Goal: Information Seeking & Learning: Find specific fact

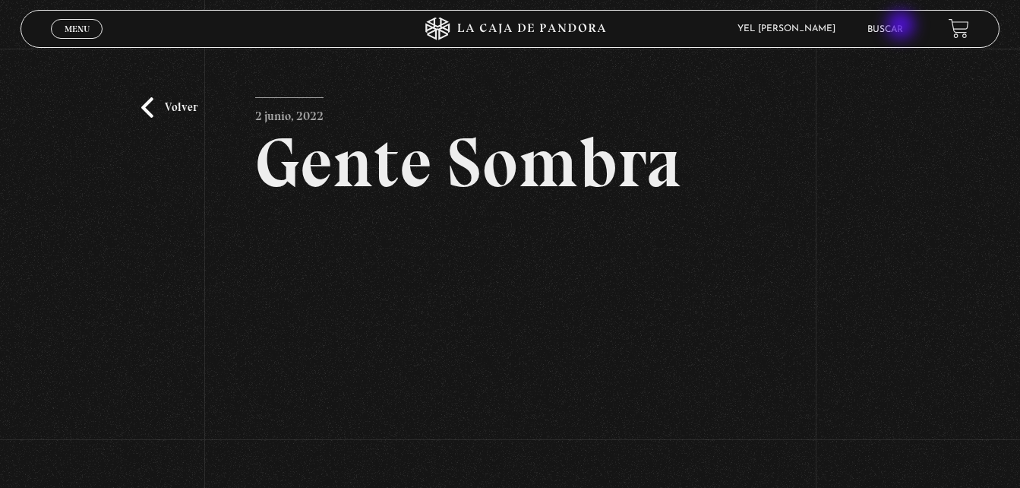
click at [902, 27] on link "Buscar" at bounding box center [885, 29] width 36 height 9
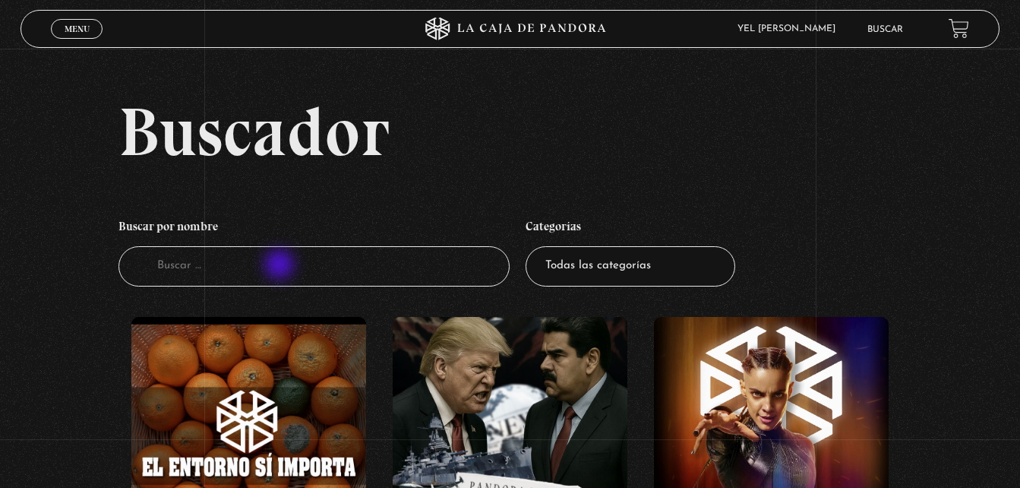
click at [281, 266] on input "Buscador" at bounding box center [314, 266] width 392 height 40
type input "shak"
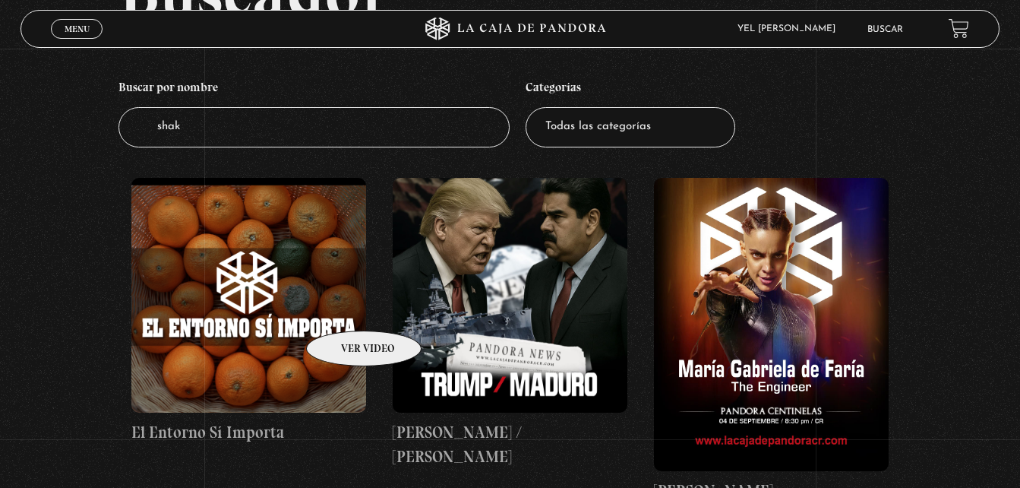
scroll to position [142, 0]
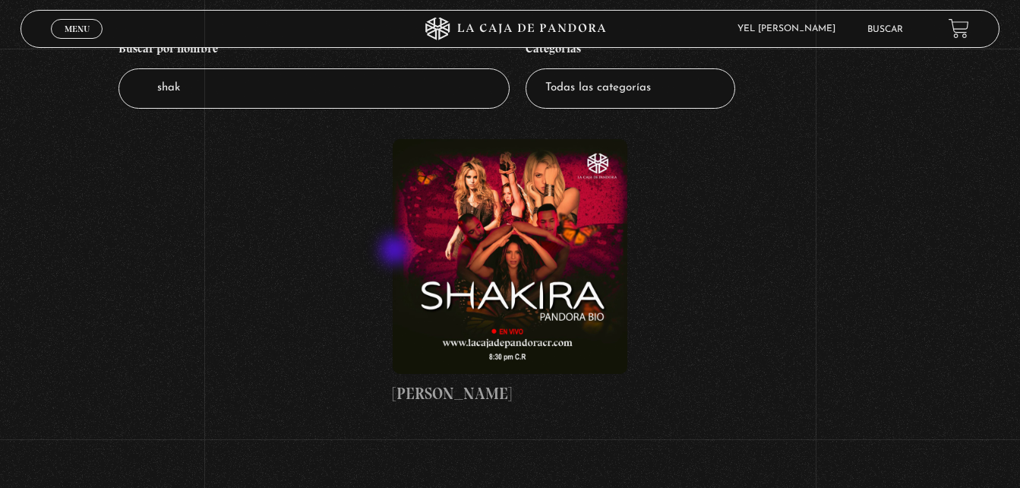
scroll to position [178, 0]
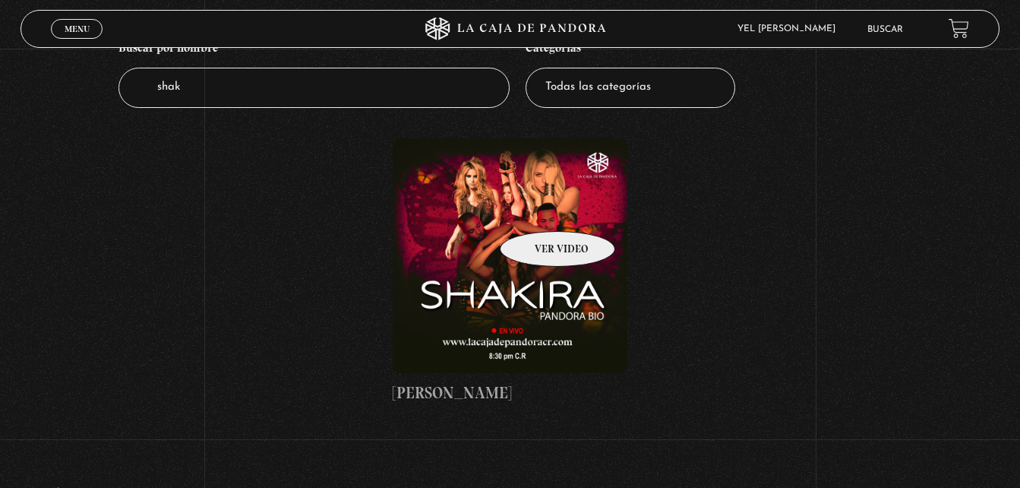
click at [538, 208] on figure at bounding box center [510, 255] width 235 height 235
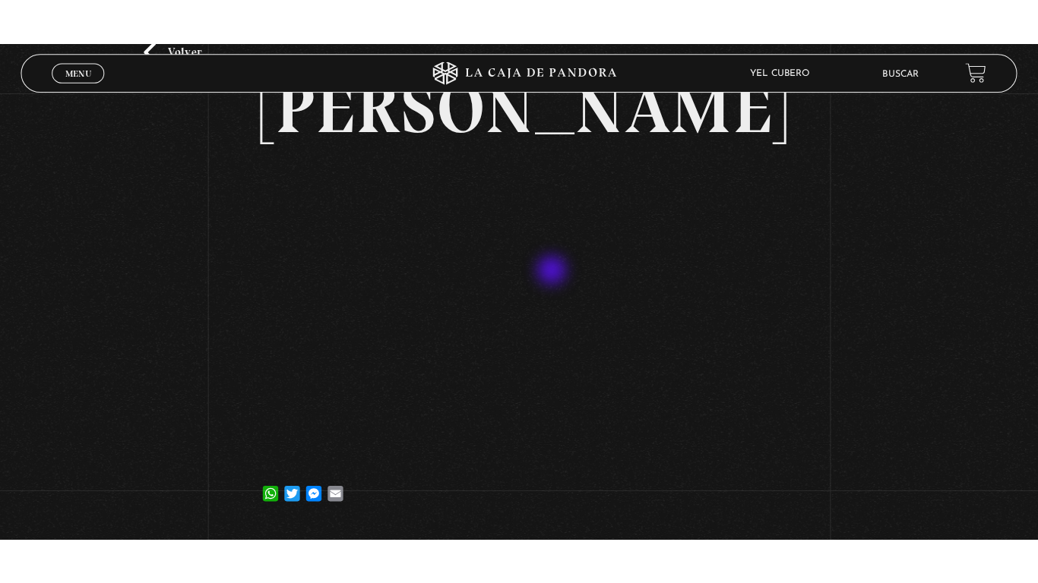
scroll to position [101, 0]
